Goal: Task Accomplishment & Management: Use online tool/utility

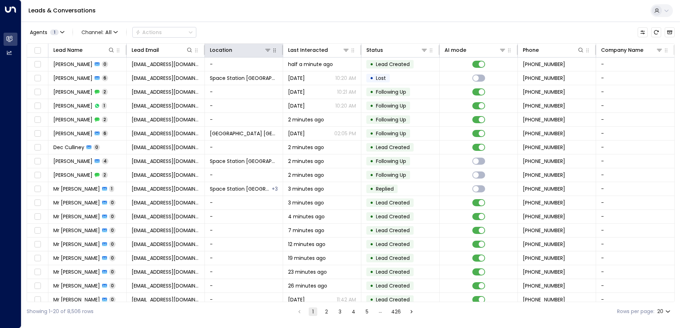
click at [272, 53] on icon "button" at bounding box center [275, 51] width 6 height 6
click at [269, 53] on icon at bounding box center [268, 50] width 6 height 6
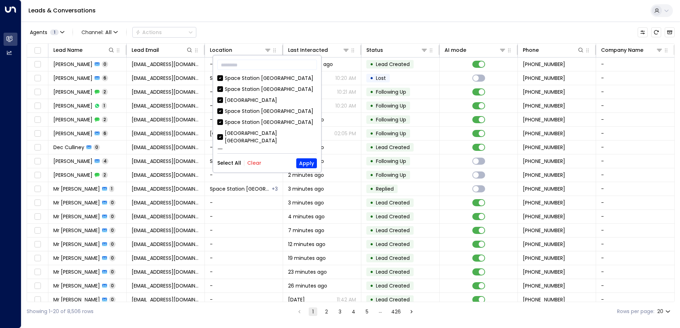
click at [260, 165] on div "Select All Clear Apply" at bounding box center [267, 164] width 100 height 10
click at [259, 165] on button "Clear" at bounding box center [254, 163] width 14 height 6
click at [249, 120] on div "Space Station [GEOGRAPHIC_DATA]" at bounding box center [269, 122] width 89 height 7
click at [306, 160] on button "Apply" at bounding box center [306, 164] width 21 height 10
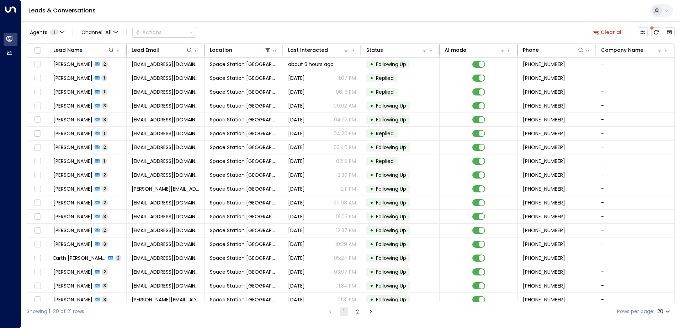
scroll to position [35, 0]
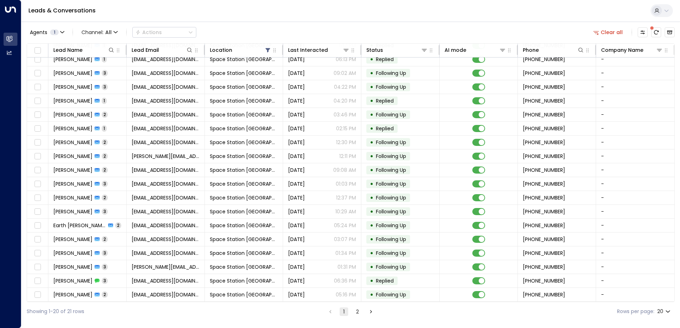
click at [355, 313] on button "2" at bounding box center [357, 312] width 9 height 9
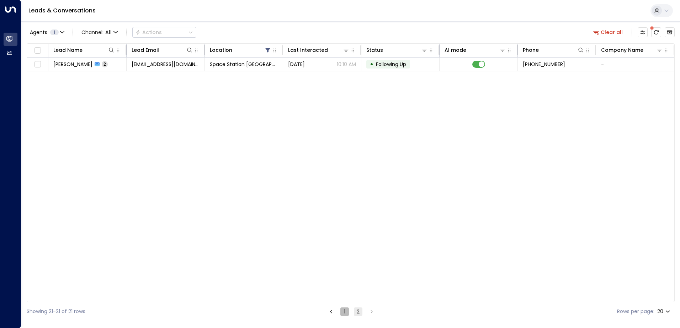
click at [343, 314] on button "1" at bounding box center [344, 312] width 9 height 9
